Goal: Task Accomplishment & Management: Complete application form

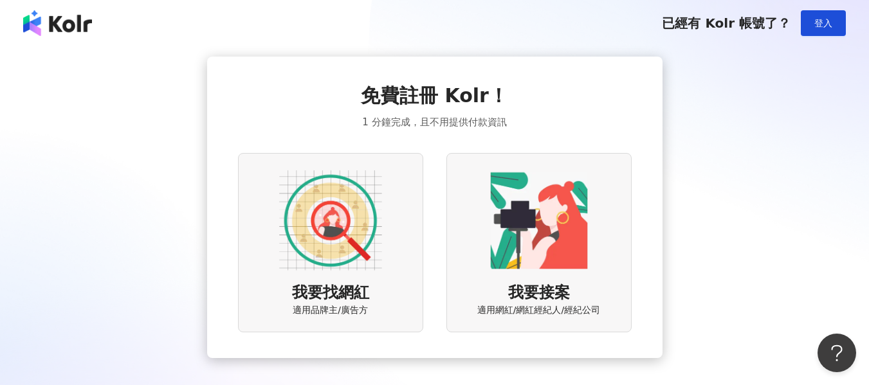
click at [358, 222] on img at bounding box center [330, 220] width 103 height 103
